Goal: Information Seeking & Learning: Learn about a topic

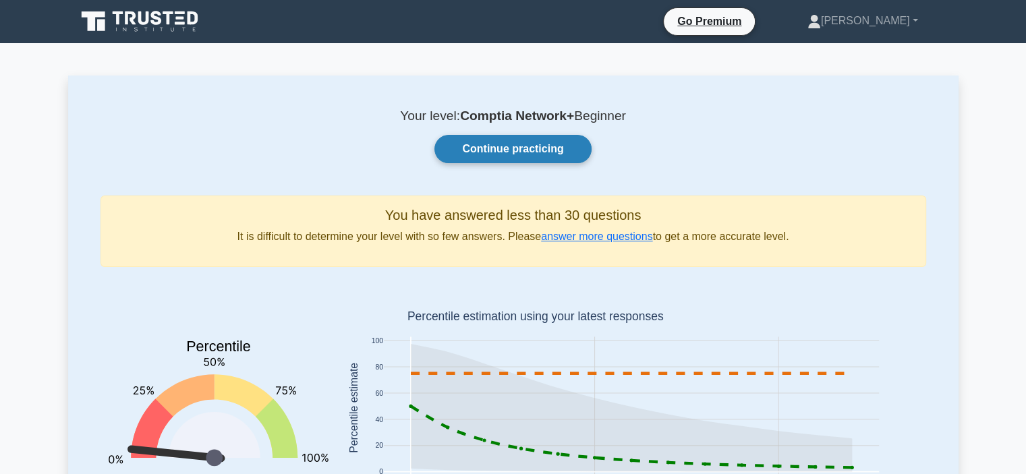
click at [491, 152] on link "Continue practicing" at bounding box center [512, 149] width 156 height 28
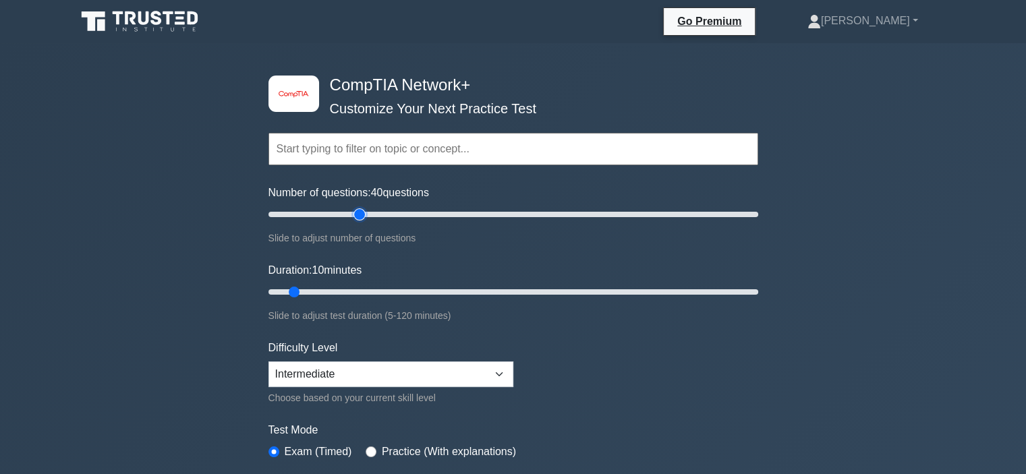
click at [355, 212] on input "Number of questions: 40 questions" at bounding box center [513, 214] width 490 height 16
type input "30"
click at [334, 215] on input "Number of questions: 30 questions" at bounding box center [513, 214] width 490 height 16
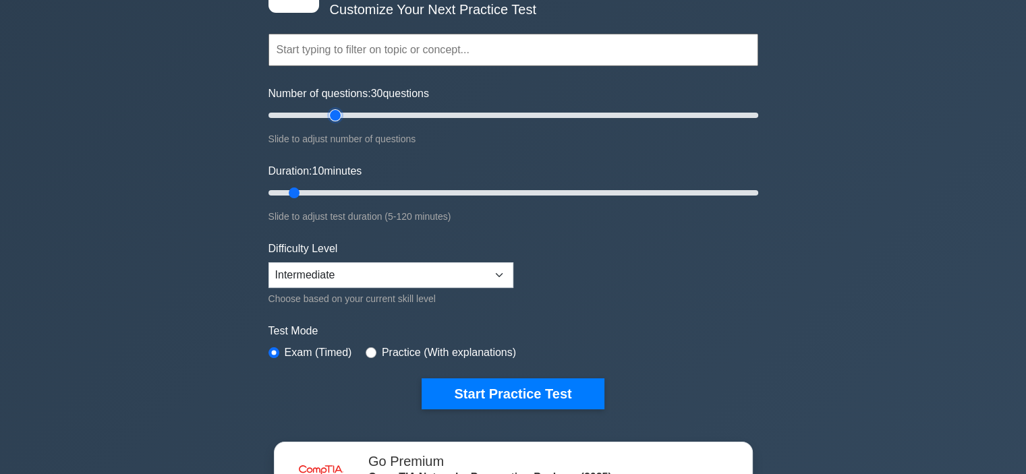
scroll to position [115, 0]
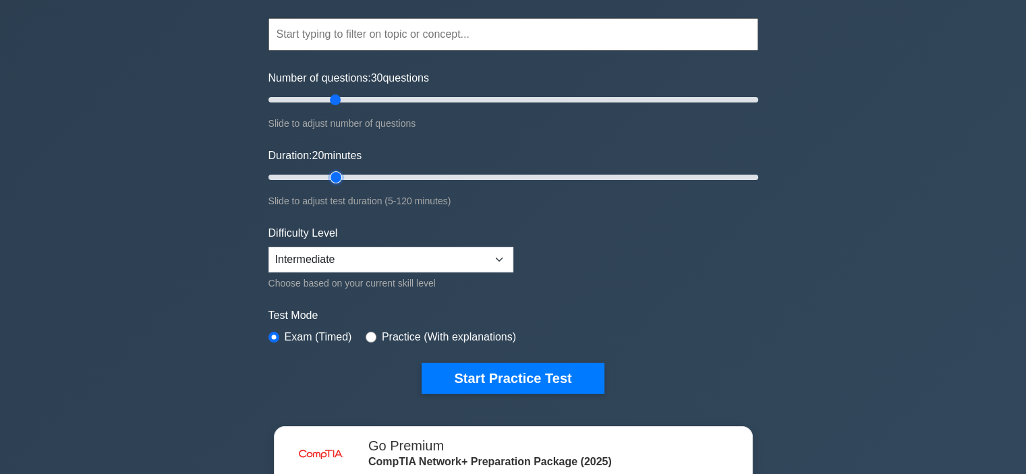
type input "20"
click at [331, 175] on input "Duration: 20 minutes" at bounding box center [513, 177] width 490 height 16
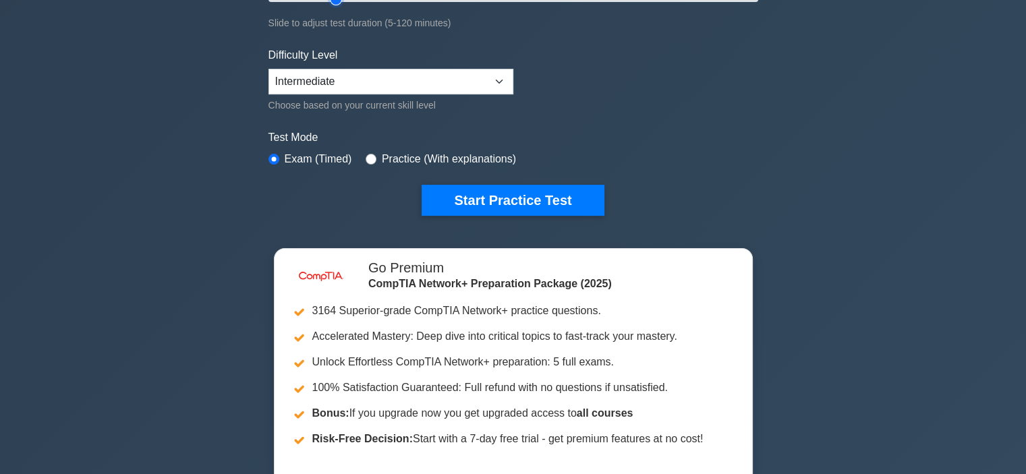
scroll to position [294, 0]
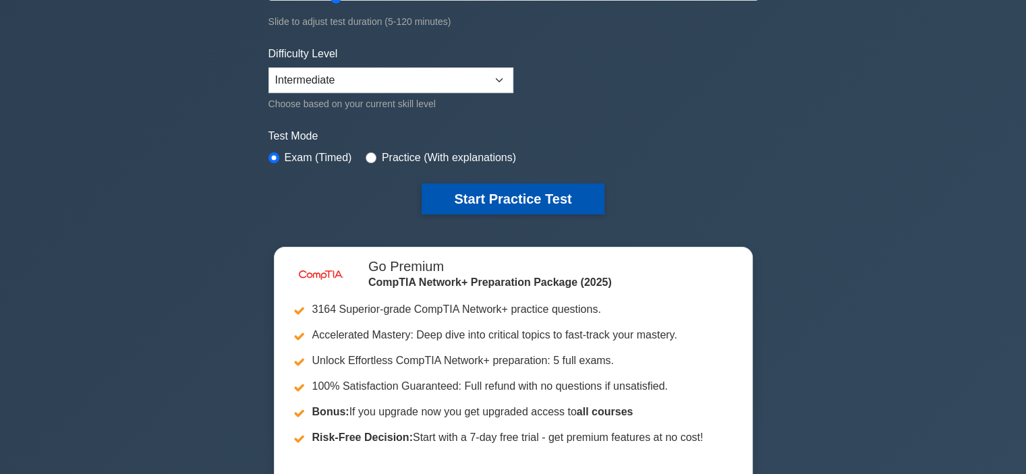
click at [479, 204] on button "Start Practice Test" at bounding box center [512, 198] width 182 height 31
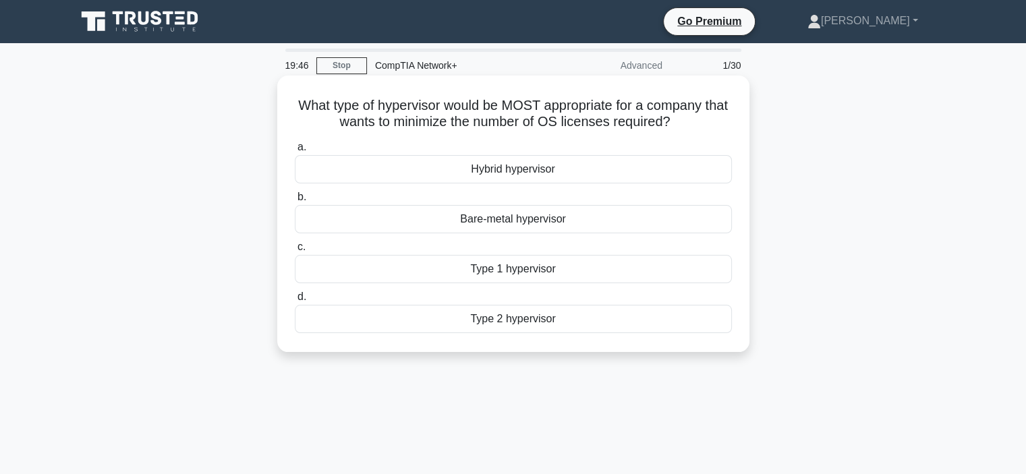
click at [477, 172] on div "Hybrid hypervisor" at bounding box center [513, 169] width 437 height 28
click at [295, 152] on input "a. Hybrid hypervisor" at bounding box center [295, 147] width 0 height 9
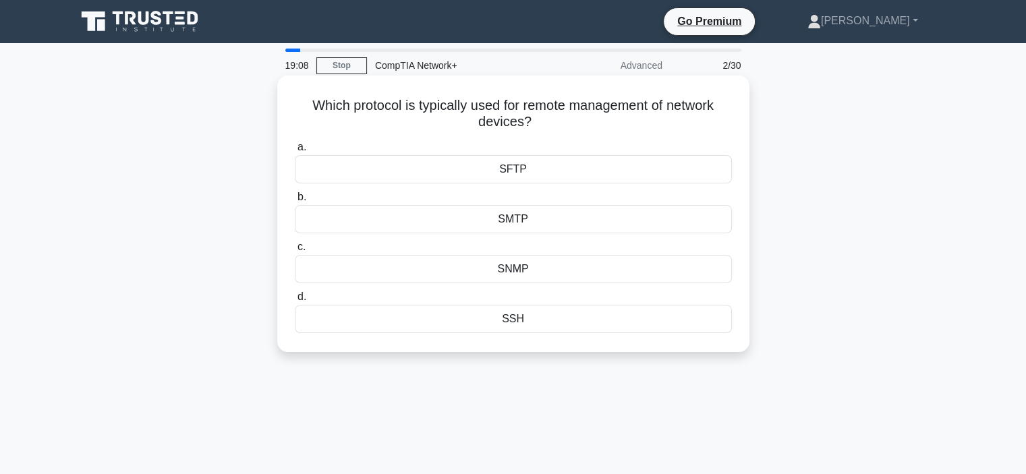
click at [525, 269] on div "SNMP" at bounding box center [513, 269] width 437 height 28
click at [295, 252] on input "c. SNMP" at bounding box center [295, 247] width 0 height 9
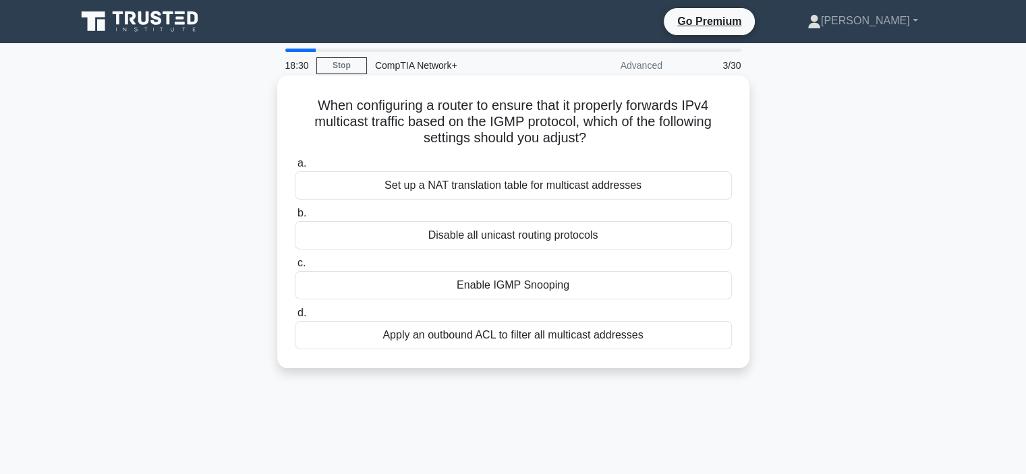
click at [469, 339] on div "Apply an outbound ACL to filter all multicast addresses" at bounding box center [513, 335] width 437 height 28
click at [295, 318] on input "d. Apply an outbound ACL to filter all multicast addresses" at bounding box center [295, 313] width 0 height 9
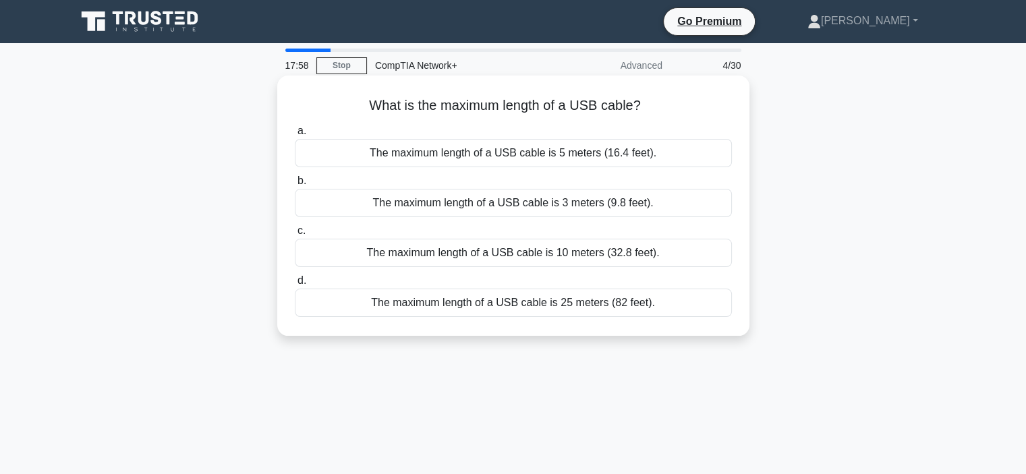
click at [585, 157] on div "The maximum length of a USB cable is 5 meters (16.4 feet)." at bounding box center [513, 153] width 437 height 28
click at [295, 136] on input "a. The maximum length of a USB cable is 5 meters (16.4 feet)." at bounding box center [295, 131] width 0 height 9
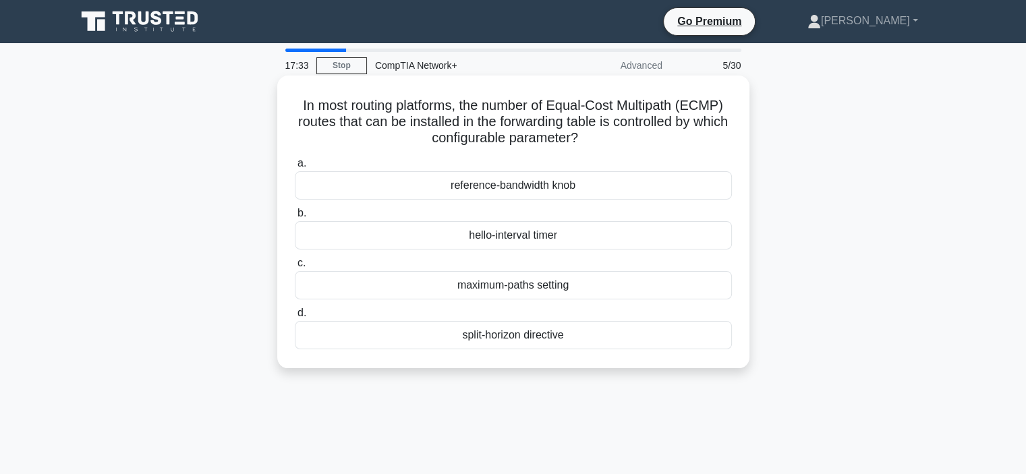
click at [477, 345] on div "split-horizon directive" at bounding box center [513, 335] width 437 height 28
click at [295, 318] on input "d. split-horizon directive" at bounding box center [295, 313] width 0 height 9
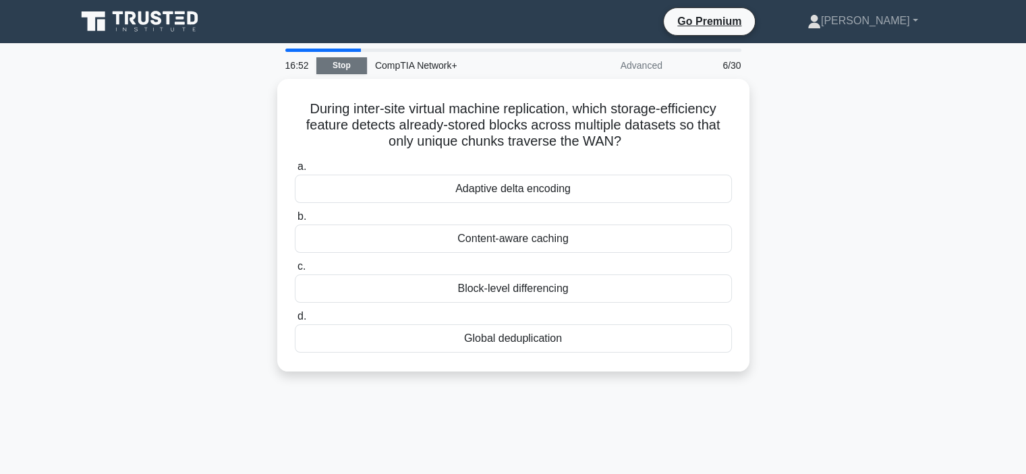
click at [349, 59] on link "Stop" at bounding box center [341, 65] width 51 height 17
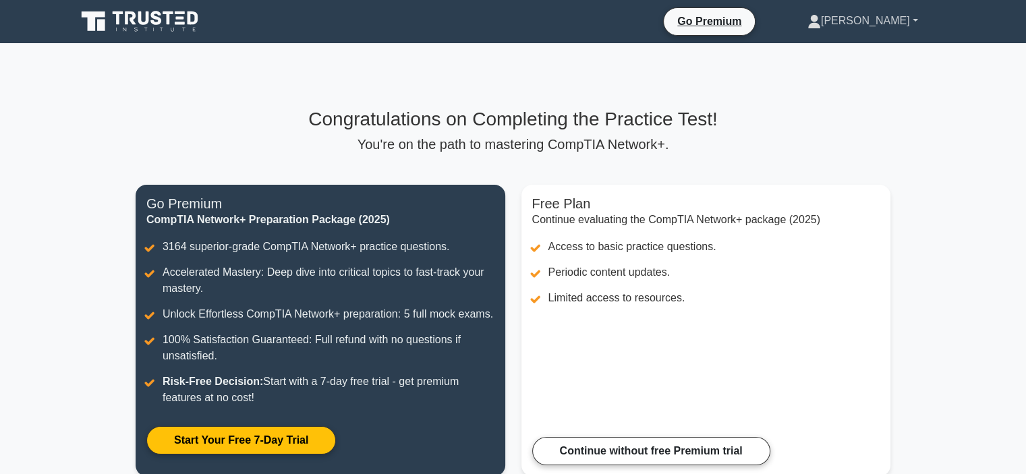
click at [871, 18] on link "[PERSON_NAME]" at bounding box center [862, 20] width 175 height 27
click at [859, 55] on link "Profile" at bounding box center [829, 53] width 107 height 22
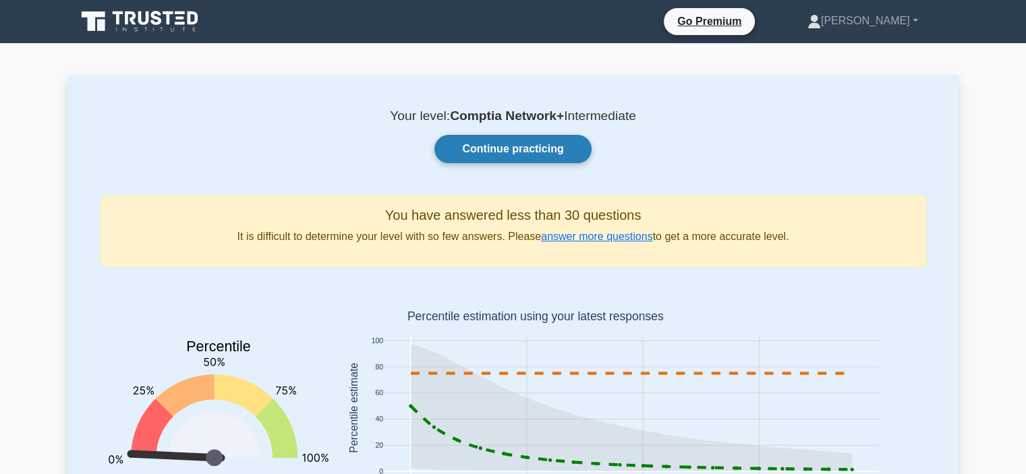
click at [512, 144] on link "Continue practicing" at bounding box center [512, 149] width 156 height 28
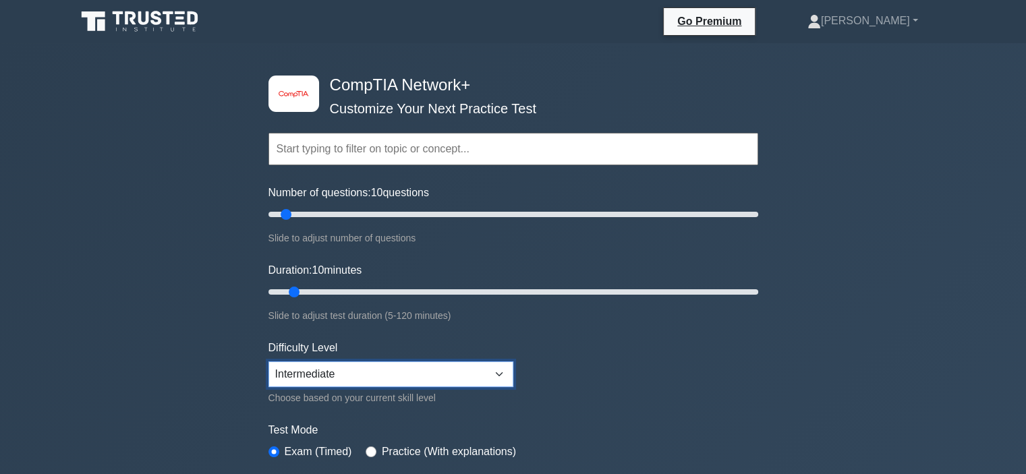
click at [307, 366] on select "Beginner Intermediate Expert" at bounding box center [390, 374] width 245 height 26
select select "beginner"
click at [268, 361] on select "Beginner Intermediate Expert" at bounding box center [390, 374] width 245 height 26
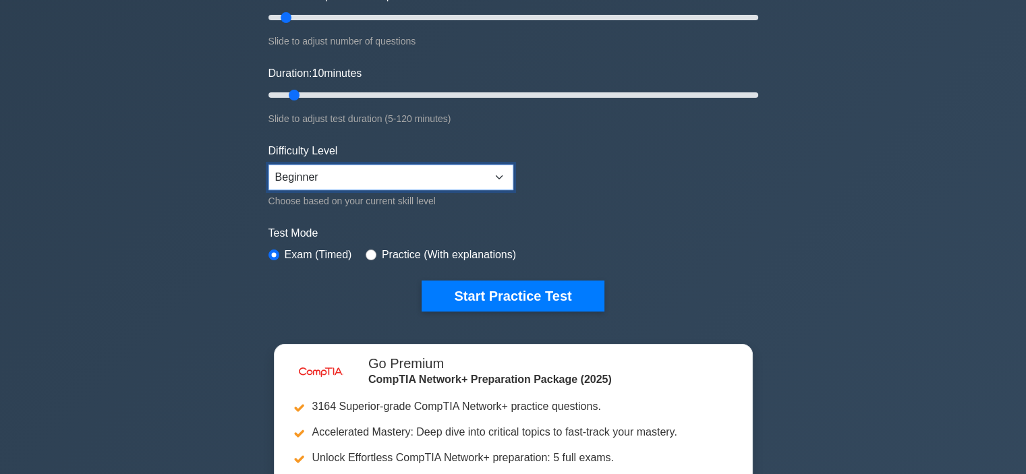
scroll to position [199, 0]
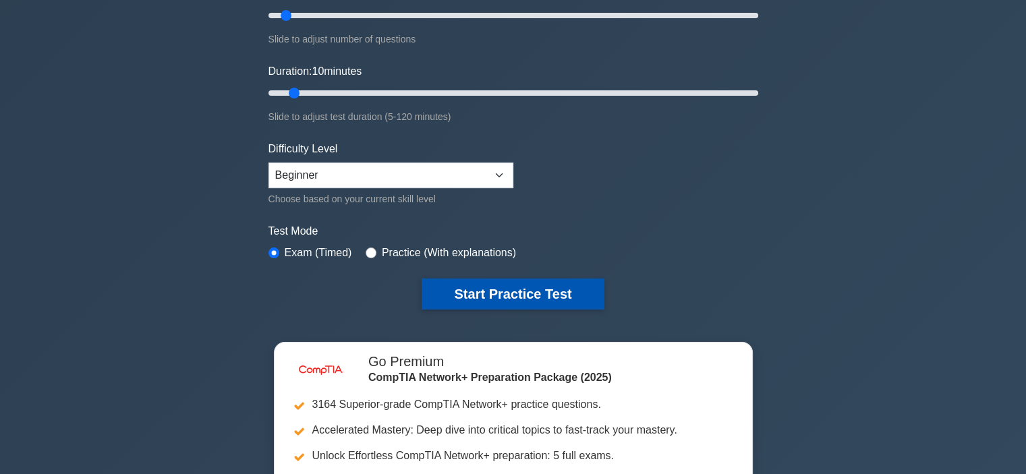
click at [455, 291] on button "Start Practice Test" at bounding box center [512, 294] width 182 height 31
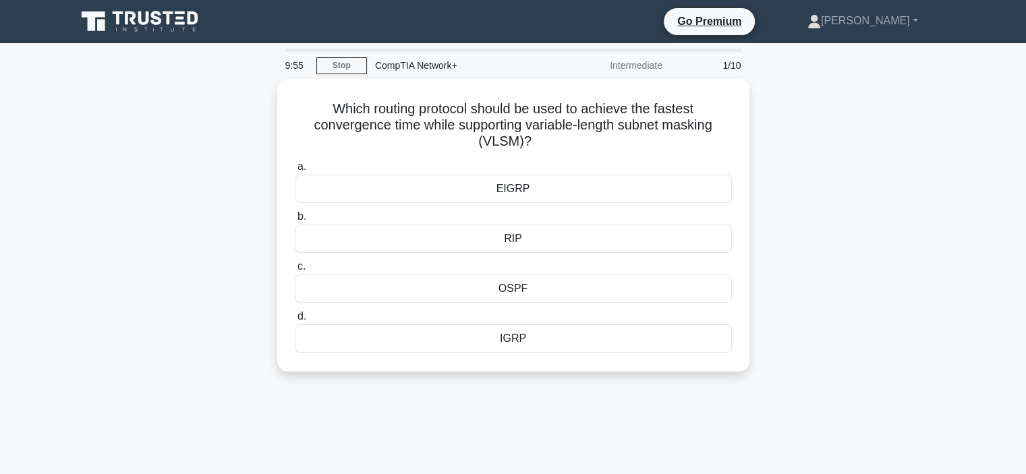
click at [455, 291] on div "OSPF" at bounding box center [513, 288] width 437 height 28
click at [295, 271] on input "c. OSPF" at bounding box center [295, 266] width 0 height 9
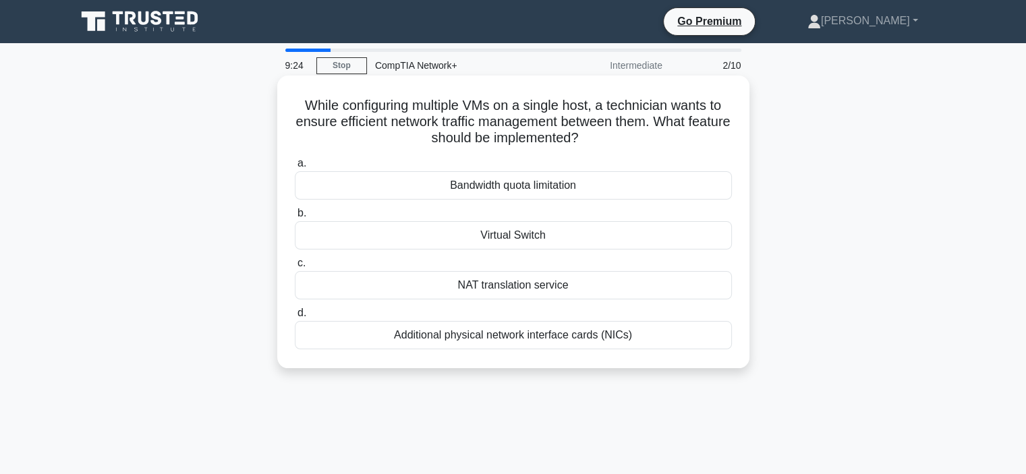
click at [477, 246] on div "Virtual Switch" at bounding box center [513, 235] width 437 height 28
click at [295, 218] on input "b. Virtual Switch" at bounding box center [295, 213] width 0 height 9
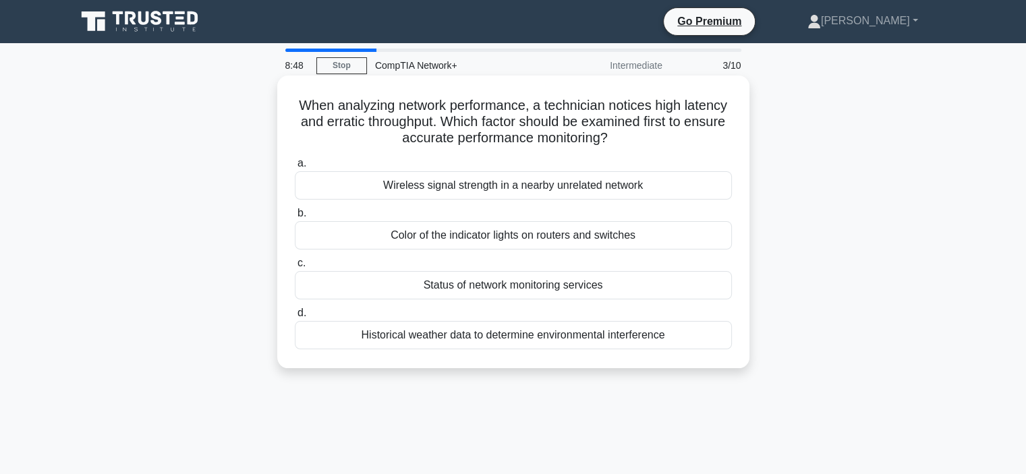
click at [488, 289] on div "Status of network monitoring services" at bounding box center [513, 285] width 437 height 28
click at [295, 268] on input "c. Status of network monitoring services" at bounding box center [295, 263] width 0 height 9
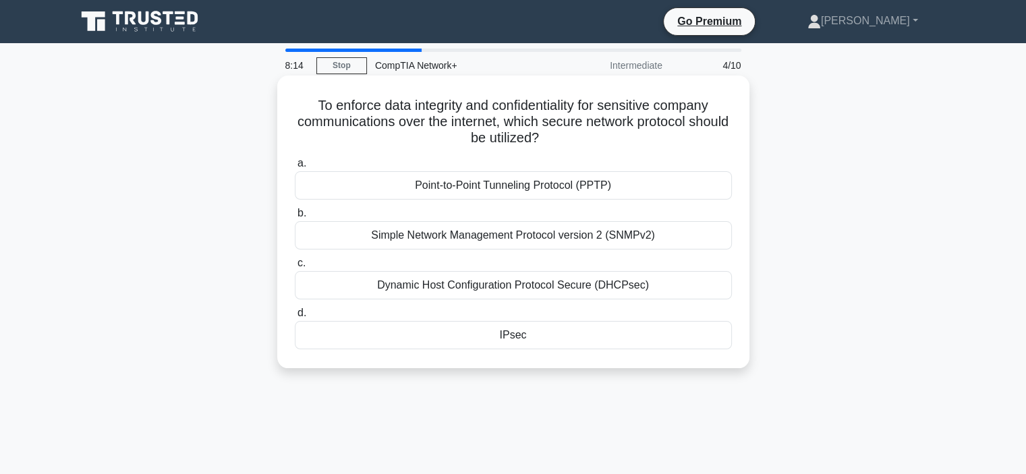
click at [503, 334] on div "IPsec" at bounding box center [513, 335] width 437 height 28
click at [295, 318] on input "d. IPsec" at bounding box center [295, 313] width 0 height 9
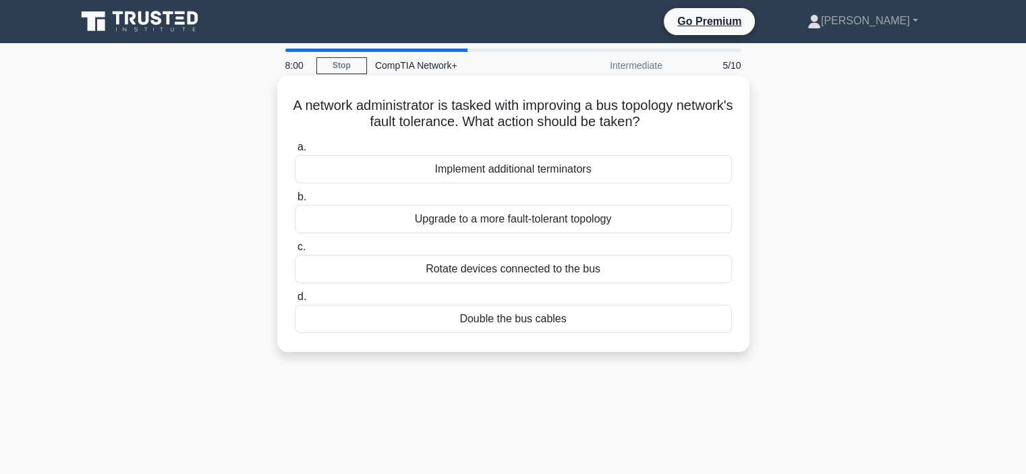
click at [492, 221] on div "Upgrade to a more fault-tolerant topology" at bounding box center [513, 219] width 437 height 28
click at [295, 202] on input "b. Upgrade to a more fault-tolerant topology" at bounding box center [295, 197] width 0 height 9
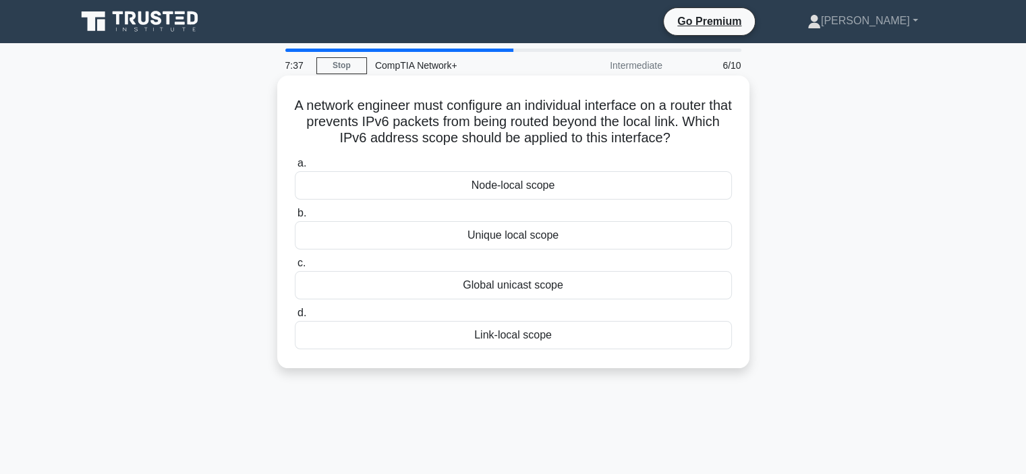
click at [494, 242] on div "Unique local scope" at bounding box center [513, 235] width 437 height 28
click at [295, 218] on input "b. Unique local scope" at bounding box center [295, 213] width 0 height 9
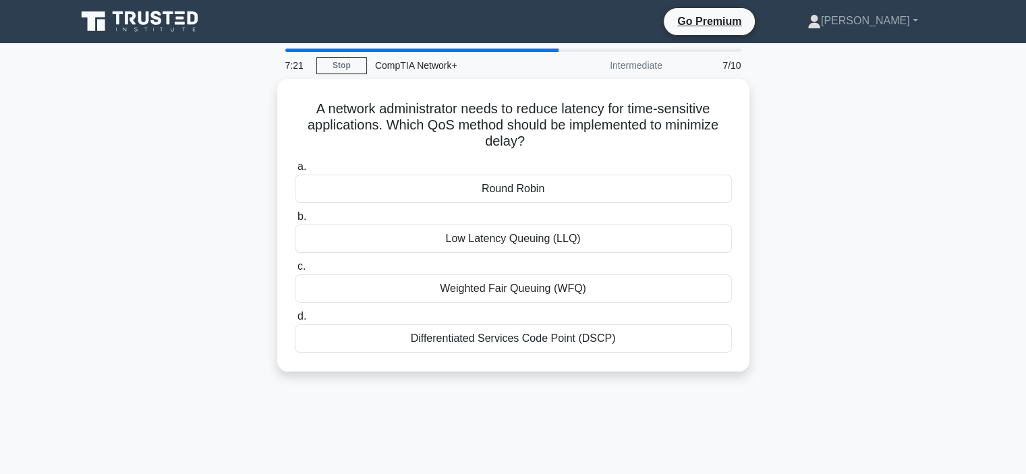
click at [494, 242] on div "Low Latency Queuing (LLQ)" at bounding box center [513, 239] width 437 height 28
click at [295, 221] on input "b. Low Latency Queuing (LLQ)" at bounding box center [295, 216] width 0 height 9
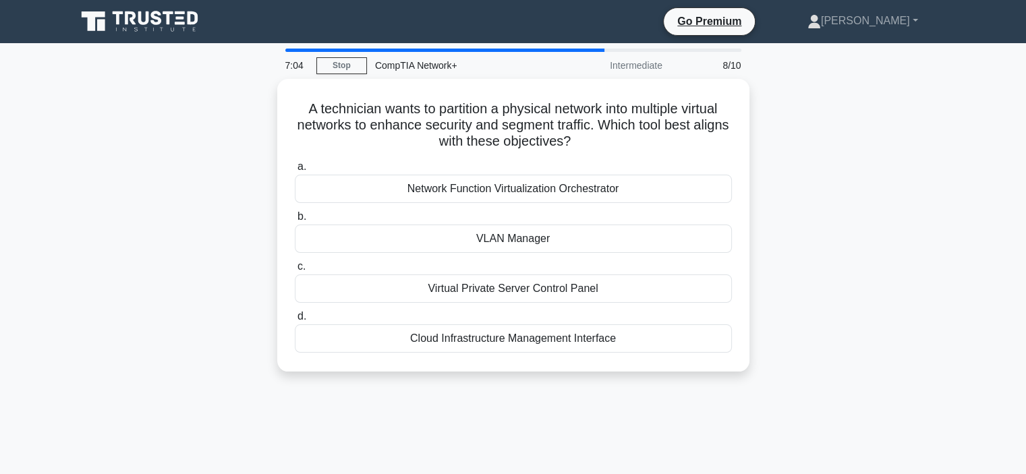
click at [494, 242] on div "VLAN Manager" at bounding box center [513, 239] width 437 height 28
click at [295, 221] on input "b. VLAN Manager" at bounding box center [295, 216] width 0 height 9
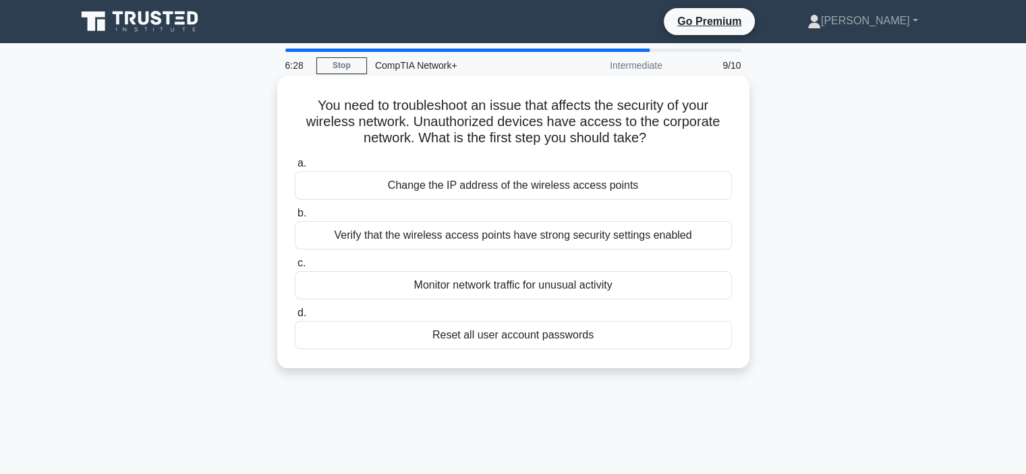
click at [509, 339] on div "Reset all user account passwords" at bounding box center [513, 335] width 437 height 28
click at [295, 318] on input "d. Reset all user account passwords" at bounding box center [295, 313] width 0 height 9
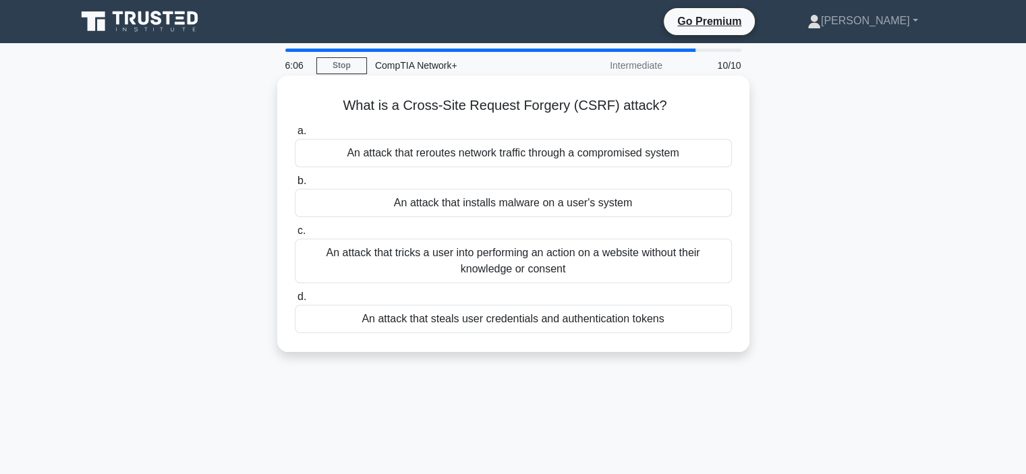
click at [502, 264] on div "An attack that tricks a user into performing an action on a website without the…" at bounding box center [513, 261] width 437 height 45
click at [295, 235] on input "c. An attack that tricks a user into performing an action on a website without …" at bounding box center [295, 231] width 0 height 9
